Goal: Find specific page/section: Find specific page/section

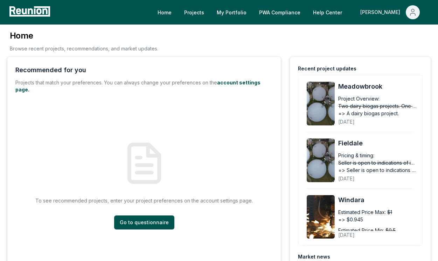
click at [389, 7] on div "[PERSON_NAME]" at bounding box center [382, 12] width 43 height 14
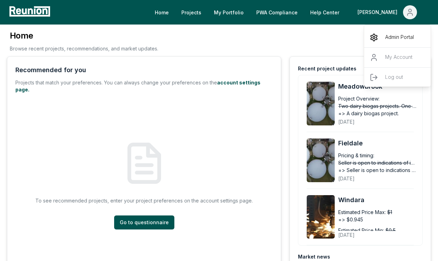
click at [377, 41] on icon "Main" at bounding box center [374, 37] width 8 height 8
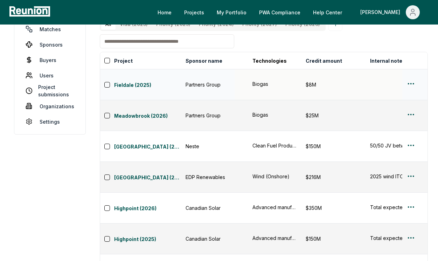
scroll to position [87, 0]
